Goal: Task Accomplishment & Management: Manage account settings

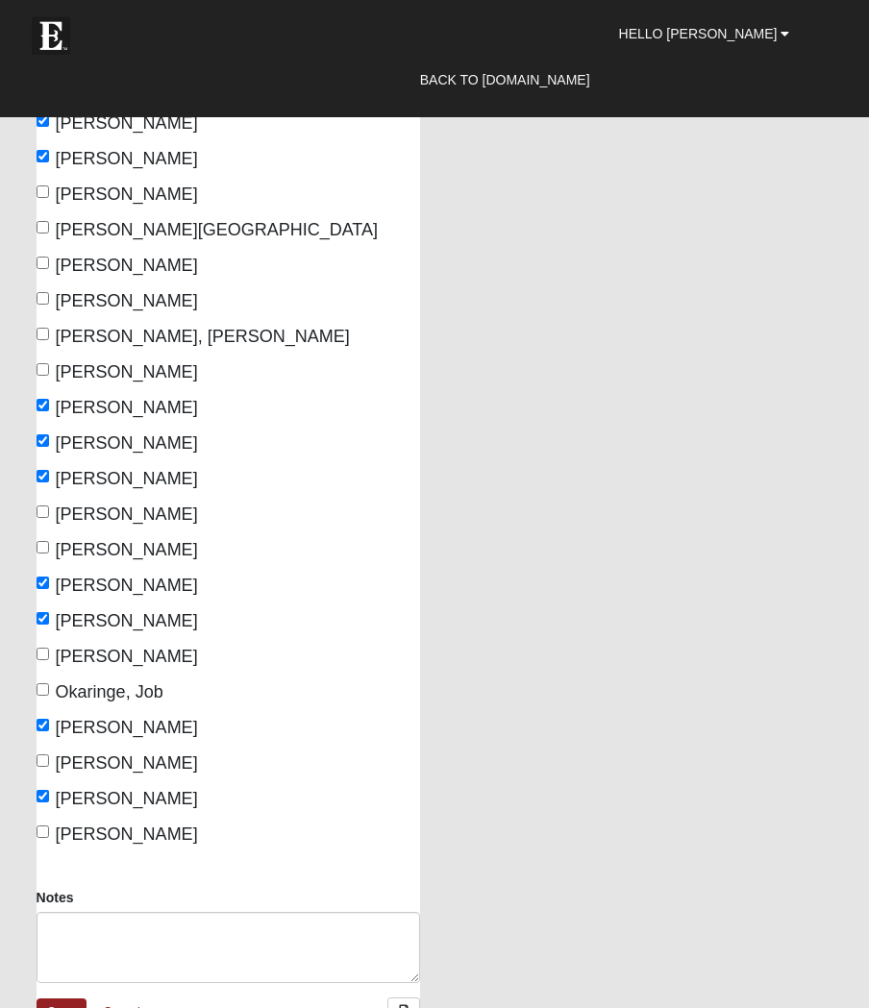
scroll to position [431, 0]
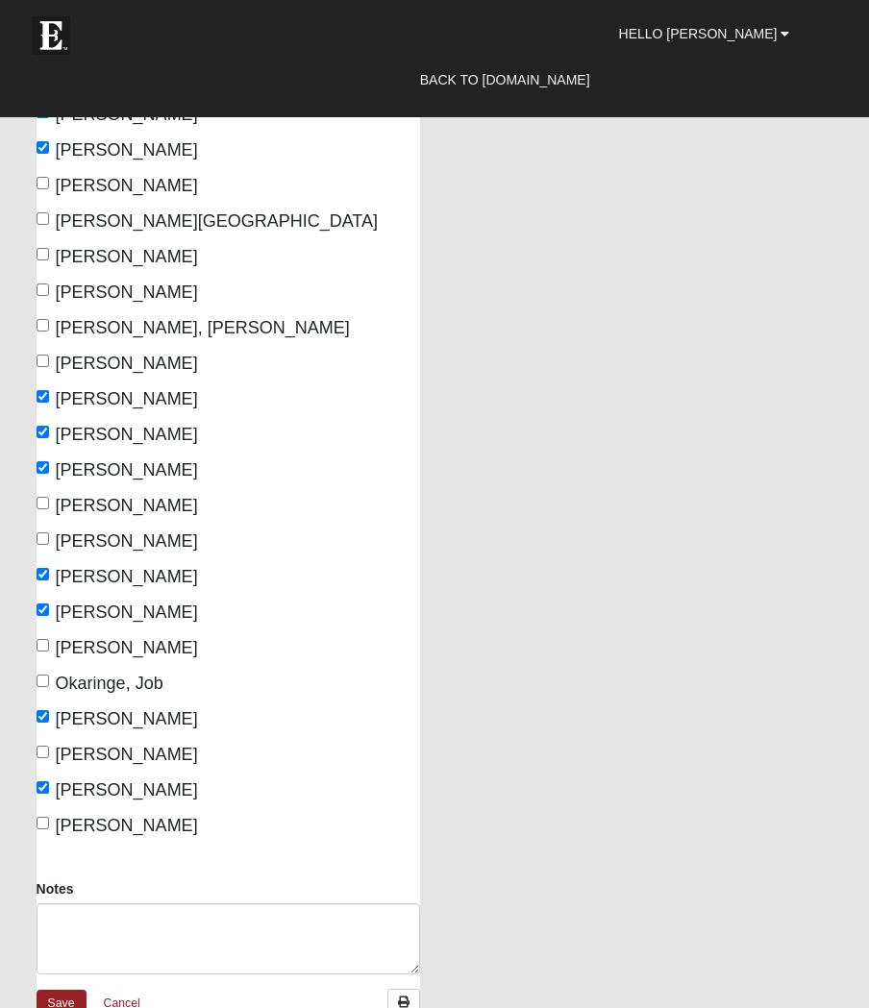
click at [61, 1007] on link "Save" at bounding box center [62, 1004] width 50 height 28
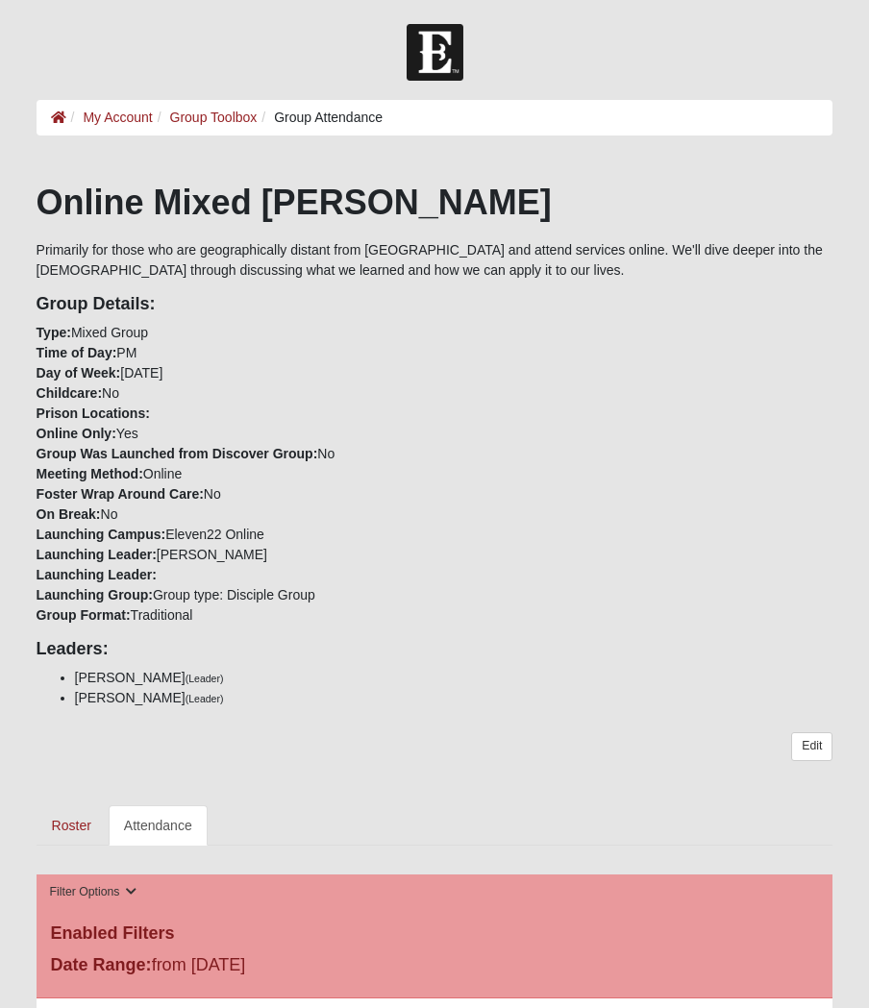
click at [78, 828] on link "Roster" at bounding box center [72, 825] width 70 height 40
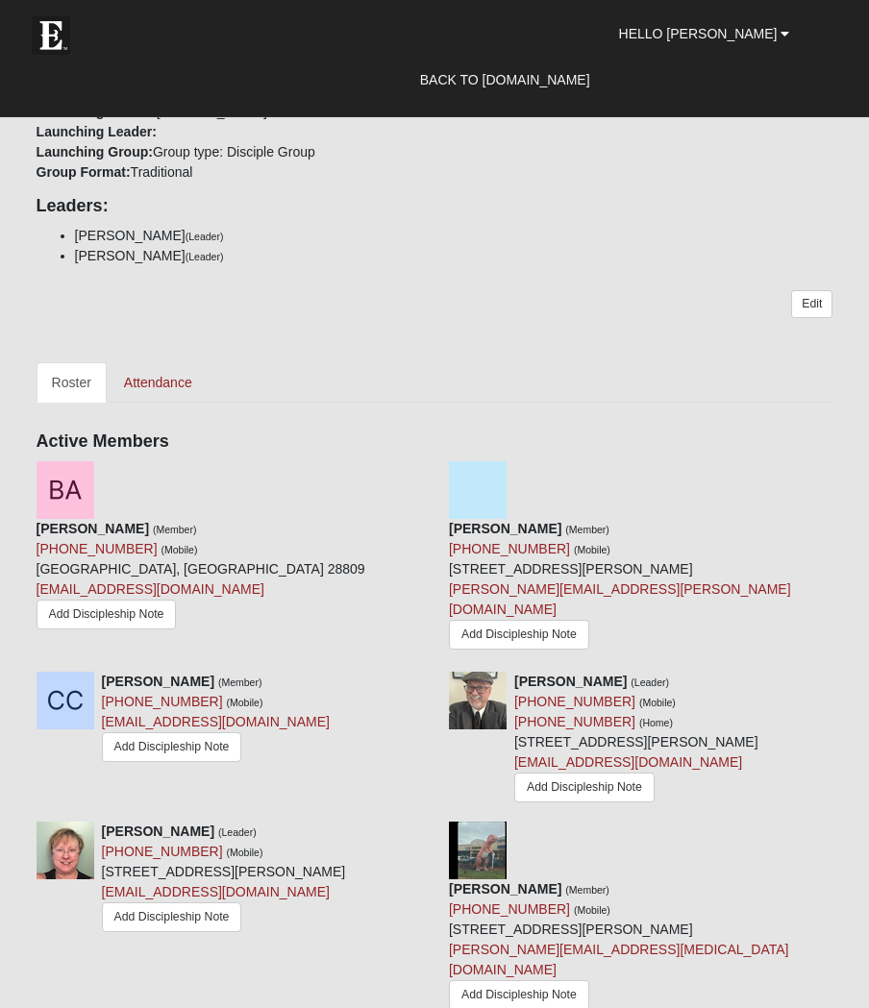
scroll to position [685, 0]
click at [837, 463] on icon at bounding box center [839, 469] width 13 height 13
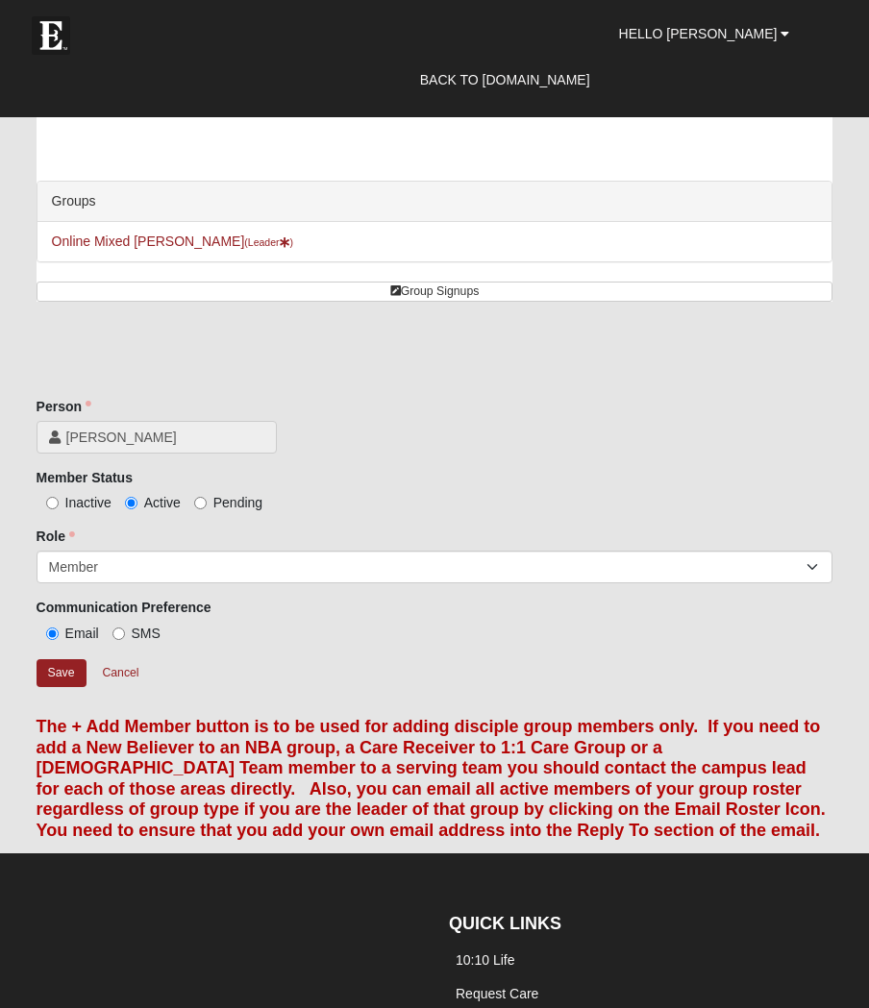
click at [50, 509] on input "Inactive" at bounding box center [52, 503] width 12 height 12
radio input "true"
click at [62, 679] on input "Save" at bounding box center [62, 673] width 50 height 28
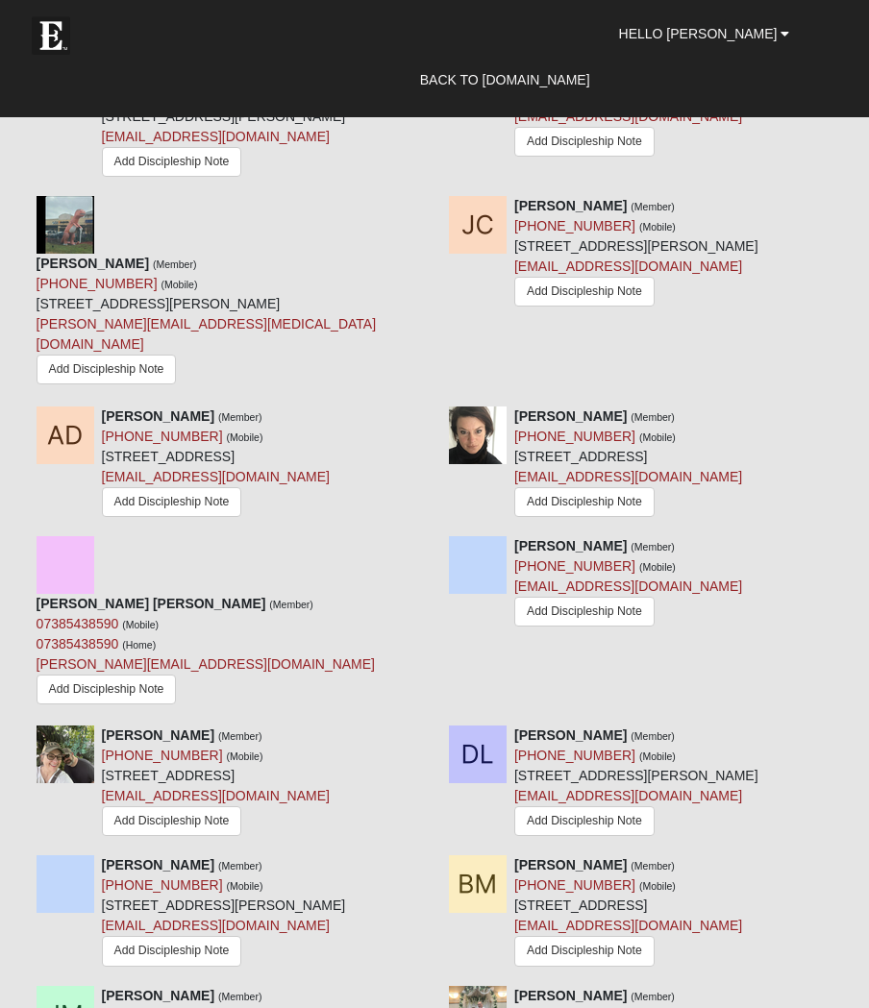
scroll to position [1287, 0]
